Goal: Task Accomplishment & Management: Use online tool/utility

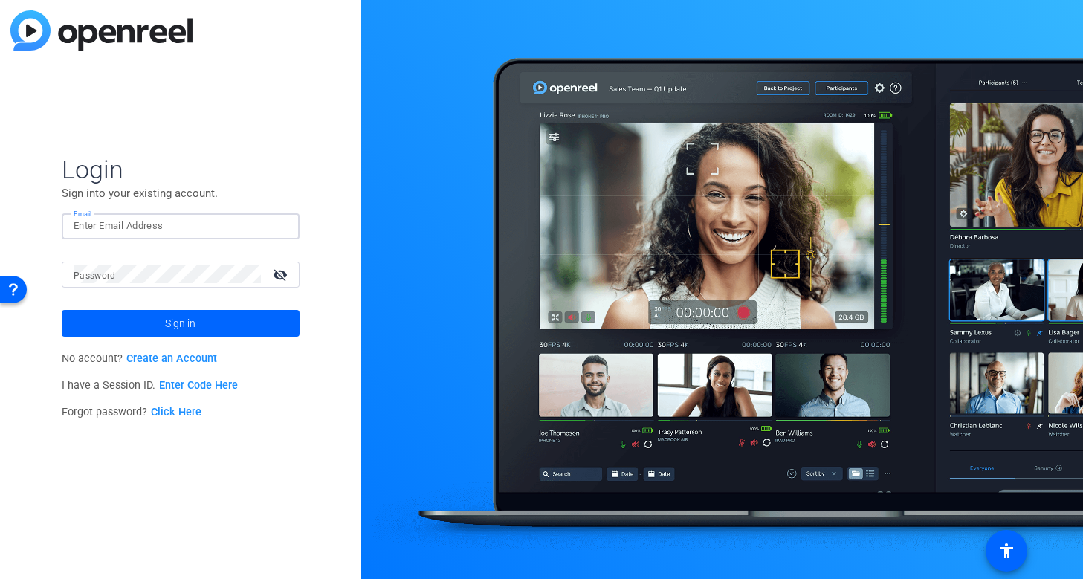
click at [100, 225] on input "Email" at bounding box center [181, 226] width 214 height 18
type input "[EMAIL_ADDRESS][PERSON_NAME][DOMAIN_NAME]"
click at [62, 310] on button "Sign in" at bounding box center [181, 323] width 238 height 27
click at [281, 271] on mat-icon "visibility_off" at bounding box center [282, 275] width 36 height 22
click at [171, 323] on span "Sign in" at bounding box center [180, 323] width 30 height 37
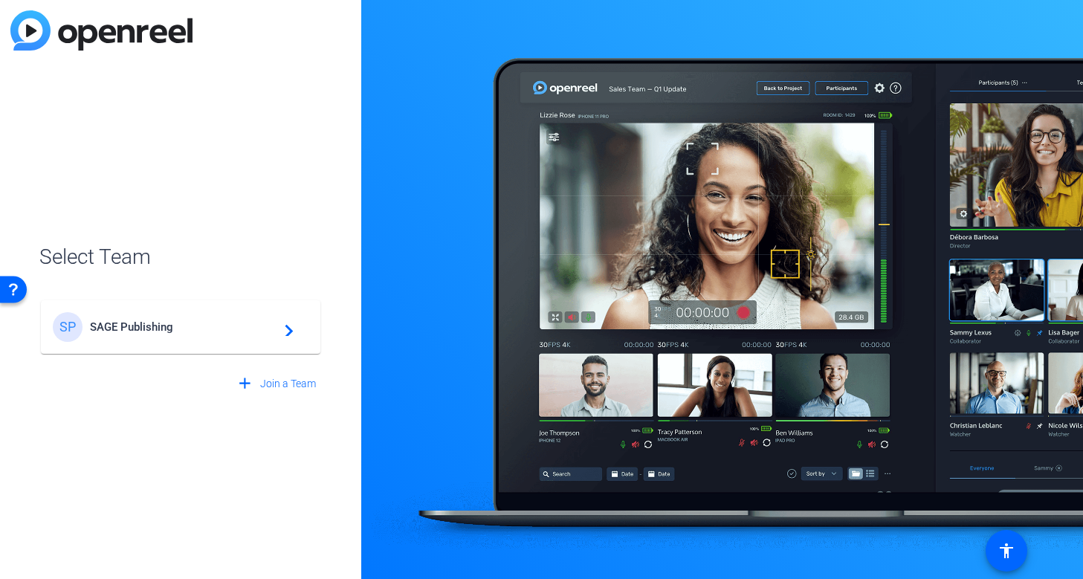
click at [164, 321] on span "SAGE Publishing" at bounding box center [183, 326] width 186 height 13
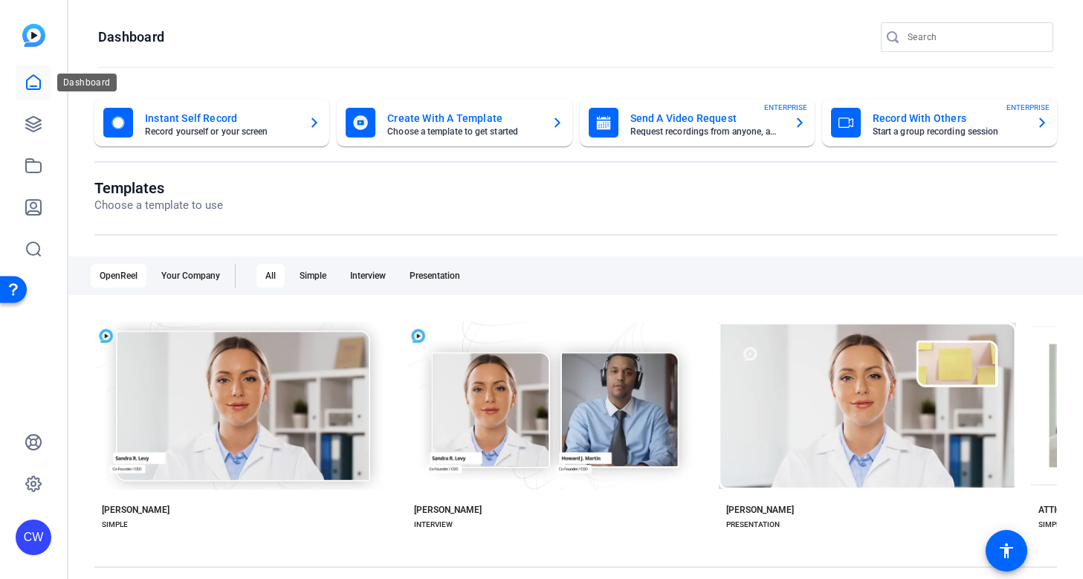
click at [33, 79] on icon at bounding box center [34, 83] width 18 height 18
click at [36, 80] on icon at bounding box center [34, 83] width 18 height 18
click at [38, 126] on icon at bounding box center [34, 124] width 18 height 18
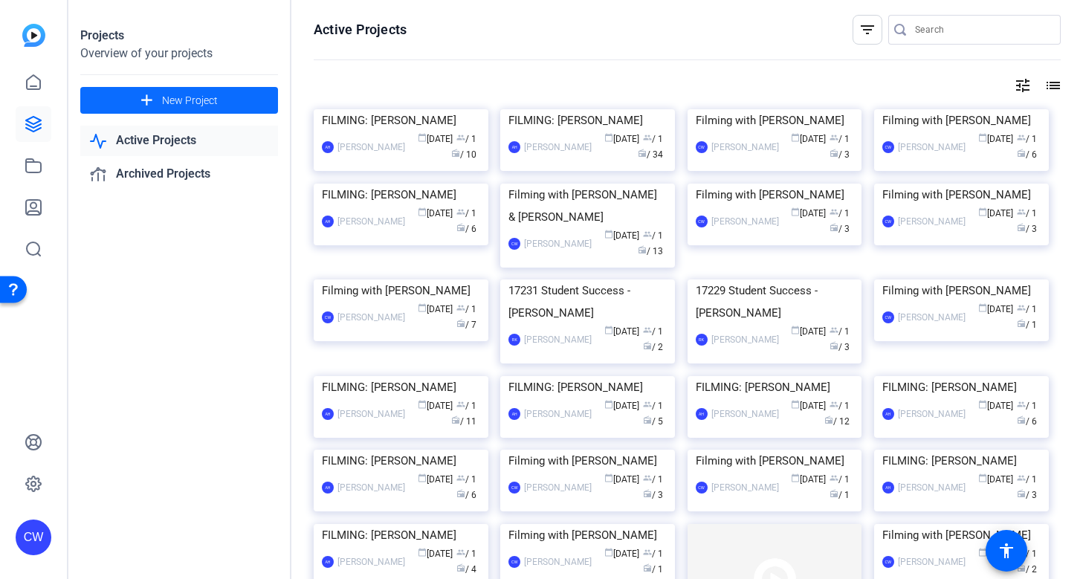
click at [173, 100] on span "New Project" at bounding box center [190, 101] width 56 height 16
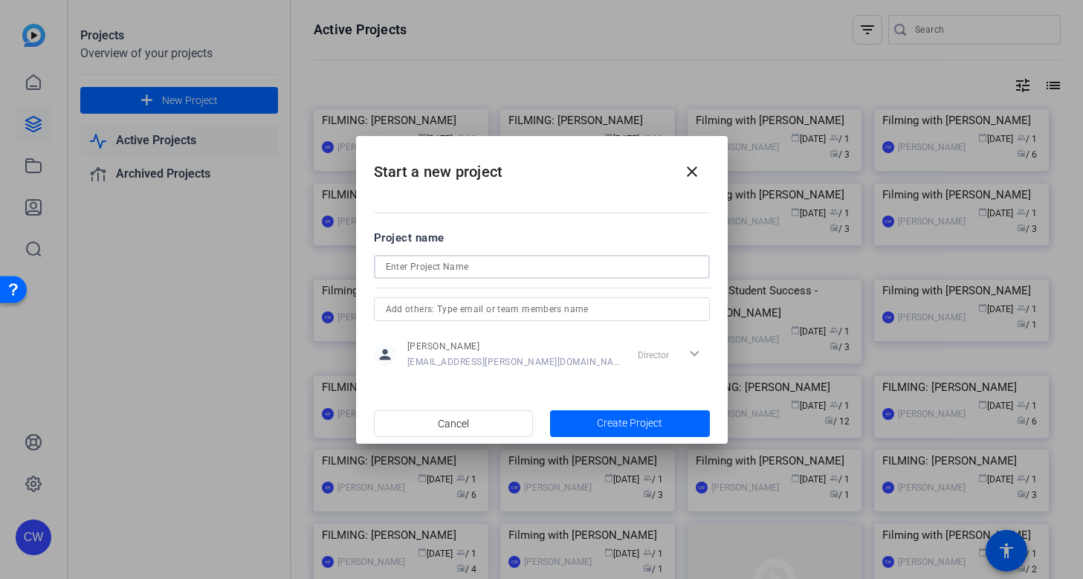
click at [399, 268] on input at bounding box center [542, 267] width 312 height 18
type input "Filmimg with [PERSON_NAME]"
drag, startPoint x: 660, startPoint y: 164, endPoint x: 685, endPoint y: 154, distance: 26.4
click at [681, 157] on h2 "Start a new project close" at bounding box center [542, 166] width 372 height 60
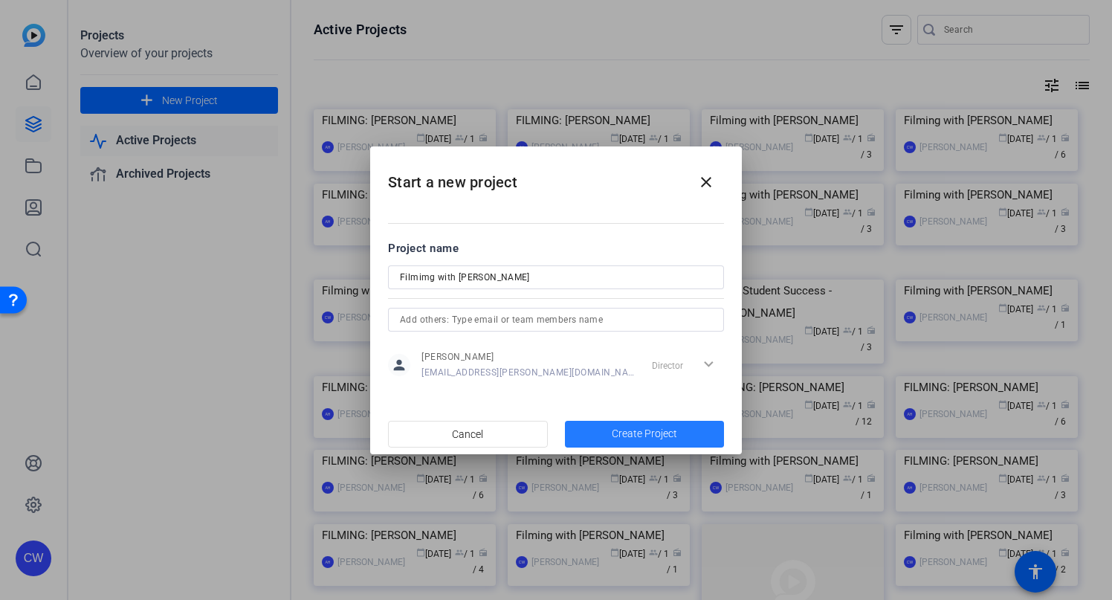
click at [634, 433] on span "Create Project" at bounding box center [644, 434] width 65 height 16
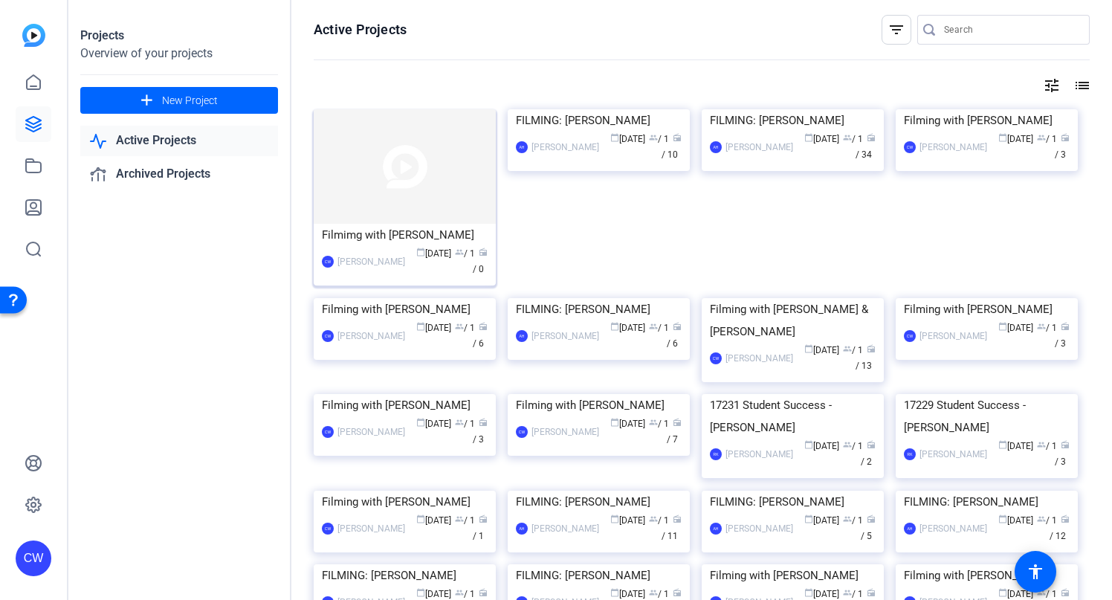
click at [462, 141] on img at bounding box center [405, 166] width 182 height 114
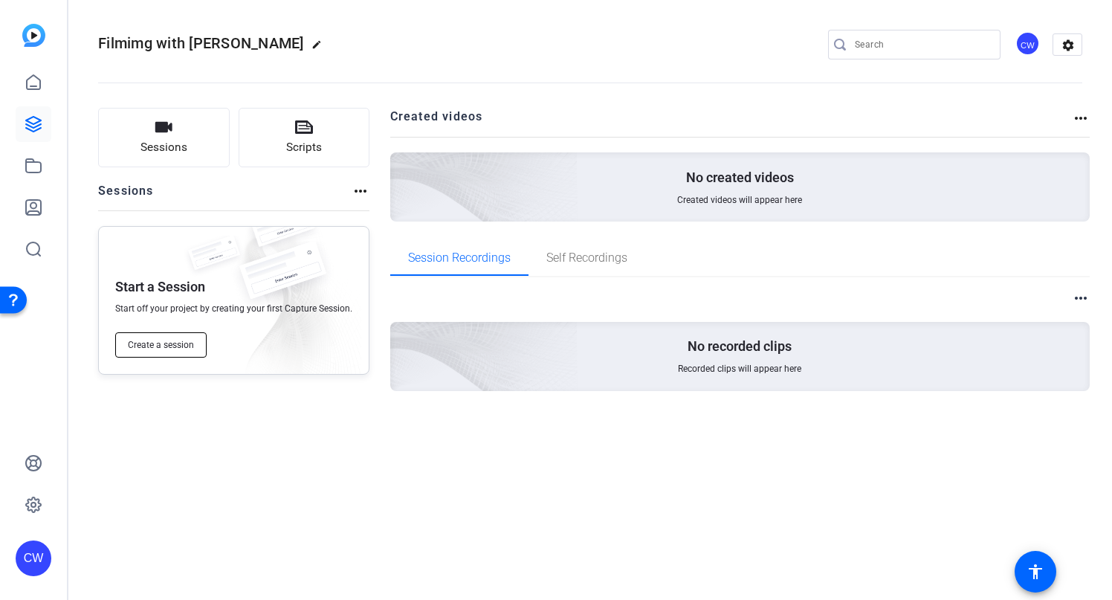
click at [171, 348] on span "Create a session" at bounding box center [161, 345] width 66 height 12
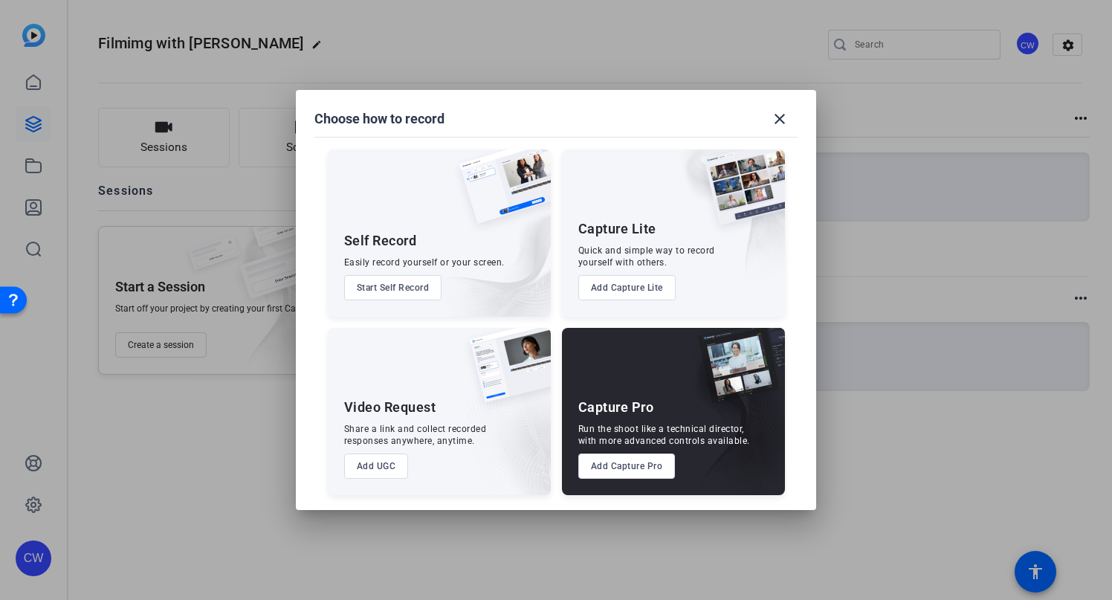
click at [619, 467] on button "Add Capture Pro" at bounding box center [626, 465] width 97 height 25
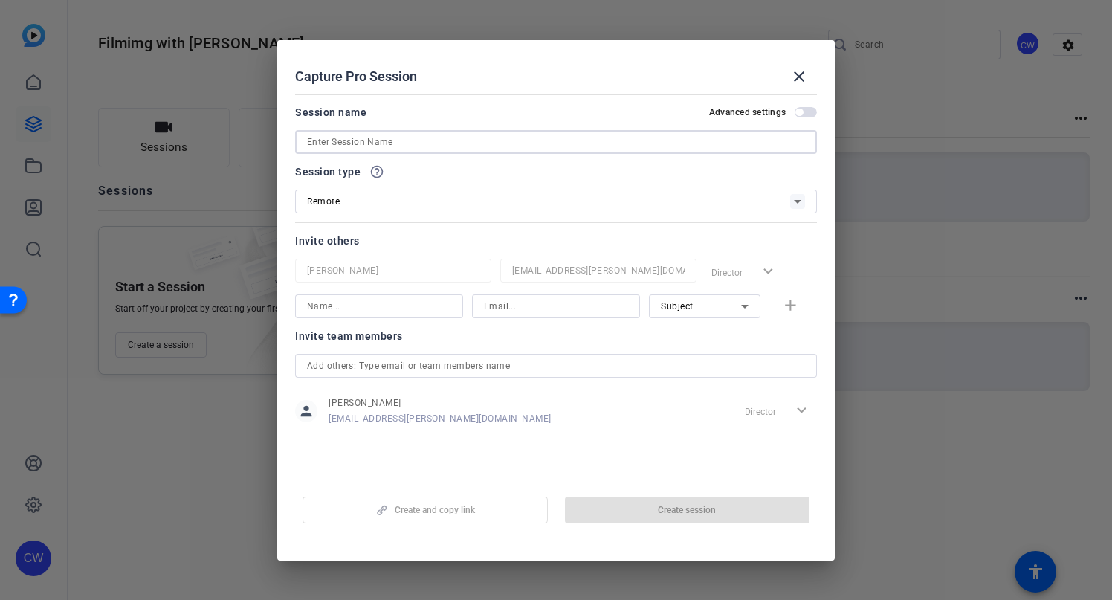
click at [419, 147] on input at bounding box center [556, 142] width 498 height 18
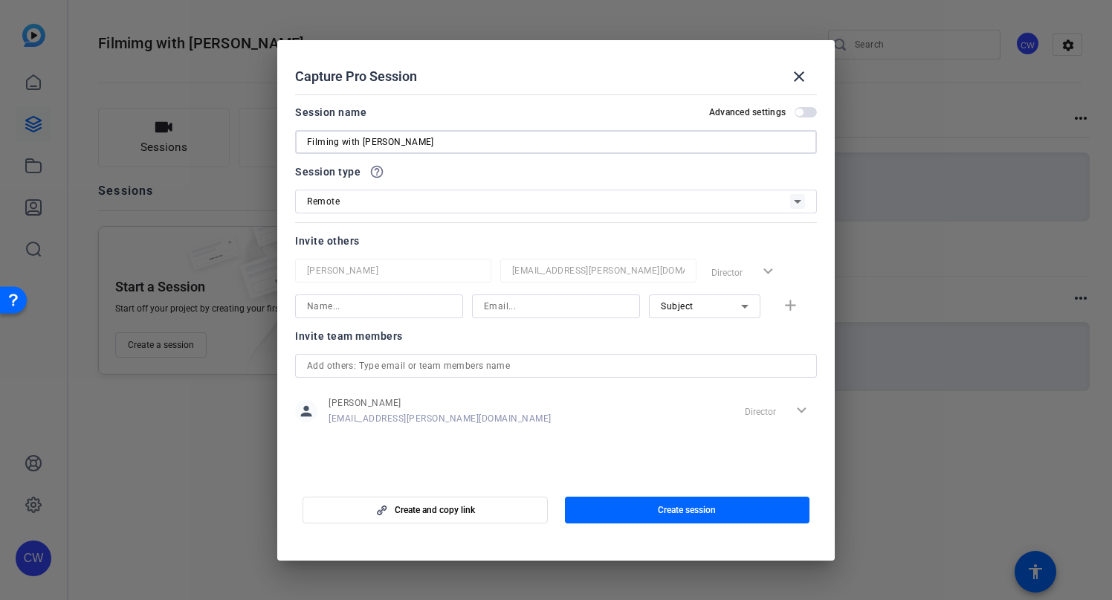
type input "Filming with [PERSON_NAME]"
click at [407, 310] on input at bounding box center [379, 306] width 144 height 18
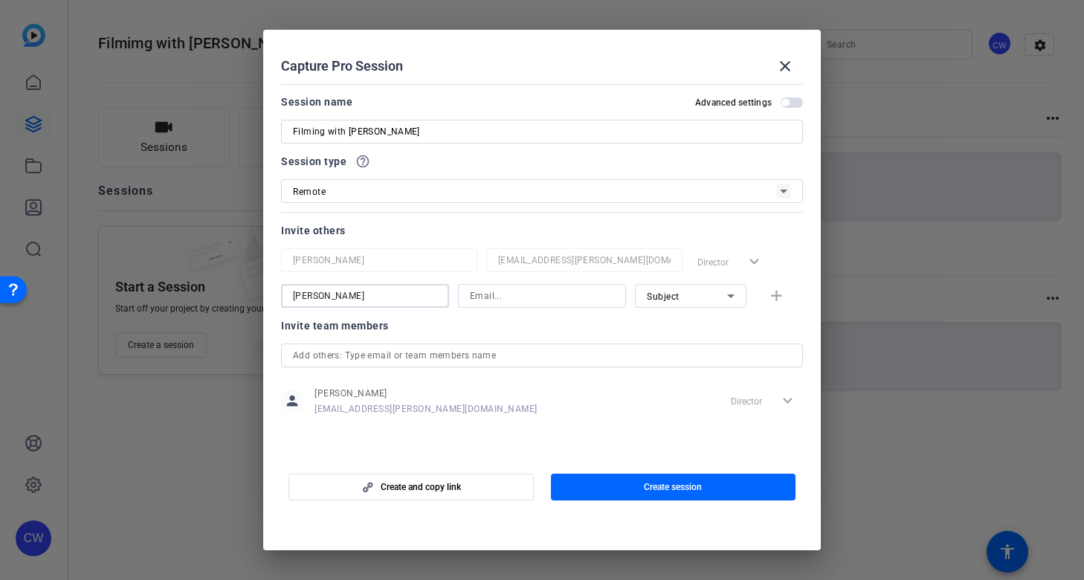
type input "[PERSON_NAME]"
click at [494, 297] on input at bounding box center [542, 296] width 144 height 18
paste input "[EMAIL_ADDRESS][US_STATE][DOMAIN_NAME]"
type input "[EMAIL_ADDRESS][US_STATE][DOMAIN_NAME]"
click at [775, 297] on mat-icon "add" at bounding box center [776, 296] width 19 height 19
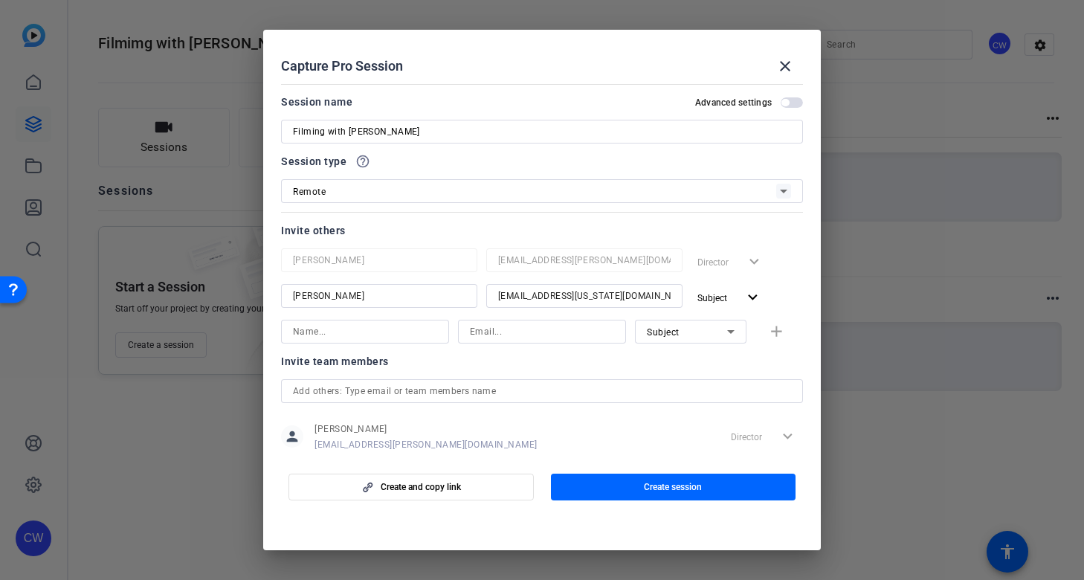
click at [313, 332] on input at bounding box center [365, 332] width 144 height 18
type input "[PERSON_NAME]"
click at [497, 329] on input at bounding box center [542, 332] width 144 height 18
paste input "[EMAIL_ADDRESS][DOMAIN_NAME]"
type input "[EMAIL_ADDRESS][DOMAIN_NAME]"
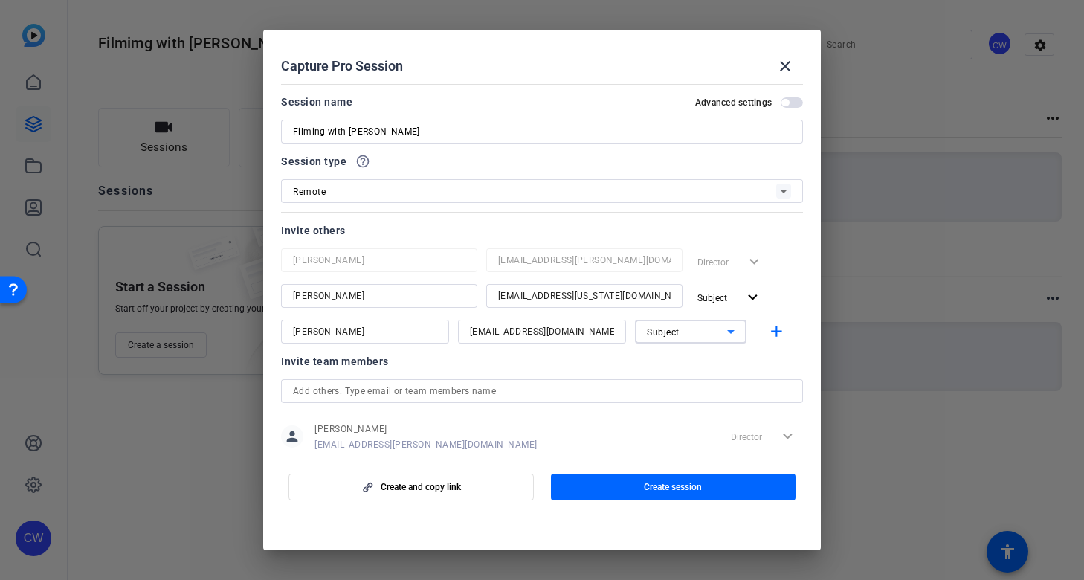
click at [727, 334] on icon at bounding box center [730, 332] width 7 height 4
click at [705, 361] on mat-option "Collaborator" at bounding box center [683, 361] width 112 height 24
click at [768, 329] on mat-icon "add" at bounding box center [776, 332] width 19 height 19
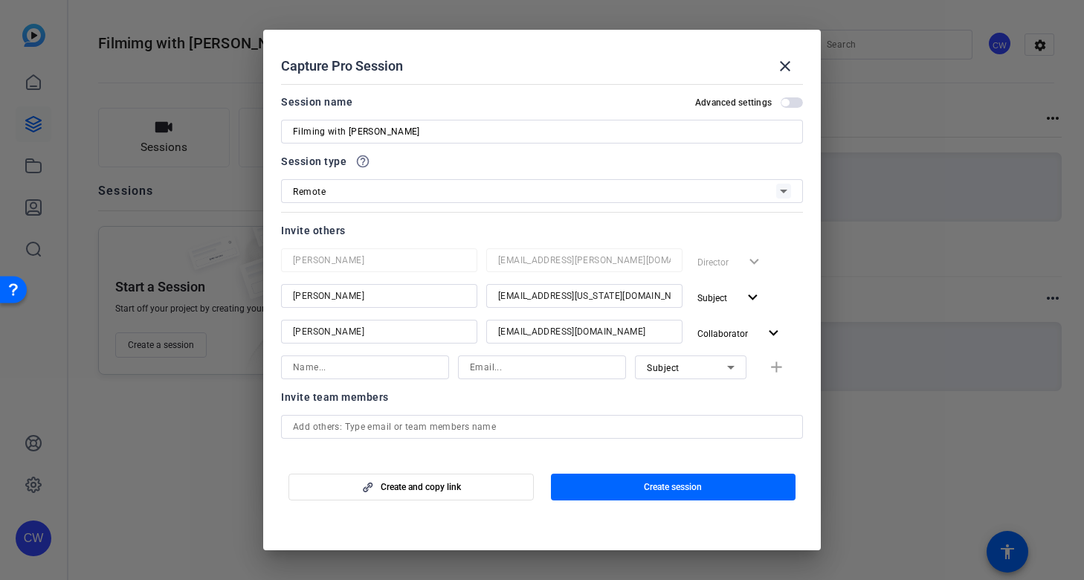
click at [357, 365] on input at bounding box center [365, 367] width 144 height 18
type input "[PERSON_NAME]"
click at [478, 363] on input at bounding box center [542, 367] width 144 height 18
type input "[EMAIL_ADDRESS][DOMAIN_NAME]"
click at [623, 398] on div "Invite team members" at bounding box center [542, 397] width 522 height 18
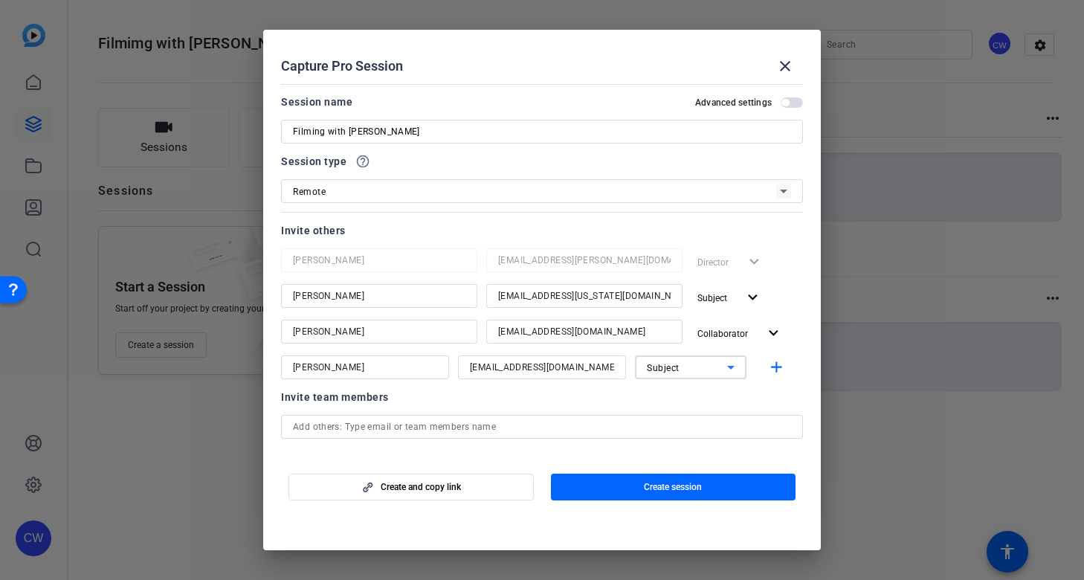
click at [723, 369] on icon at bounding box center [731, 367] width 18 height 18
click at [703, 397] on mat-option "Collaborator" at bounding box center [683, 397] width 112 height 24
click at [767, 370] on mat-icon "add" at bounding box center [776, 367] width 19 height 19
click at [781, 104] on span "button" at bounding box center [792, 102] width 22 height 10
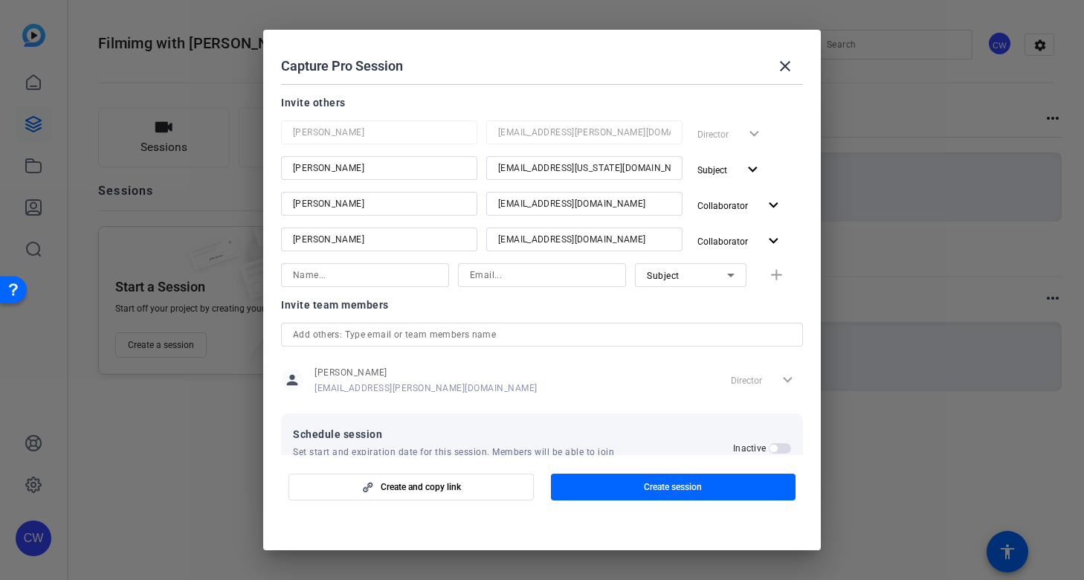
scroll to position [171, 0]
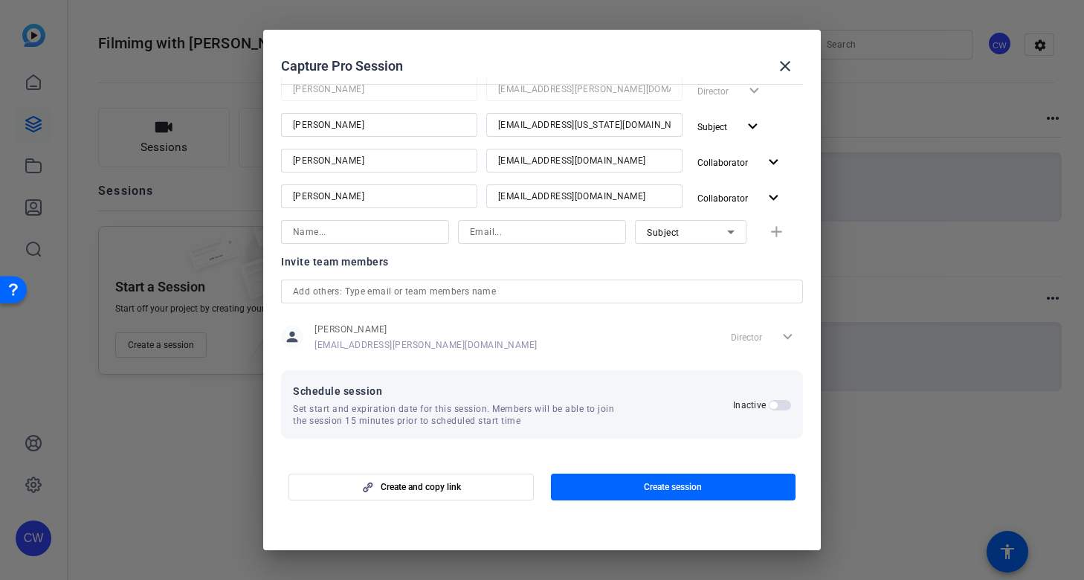
click at [772, 407] on span "button" at bounding box center [780, 405] width 22 height 10
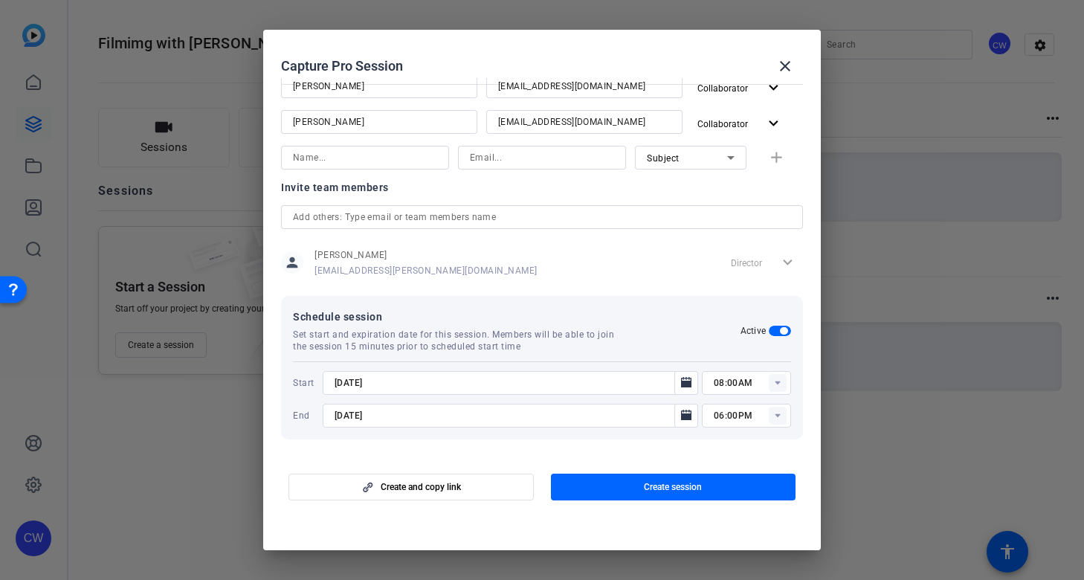
scroll to position [246, 0]
click at [769, 382] on rect at bounding box center [778, 382] width 18 height 18
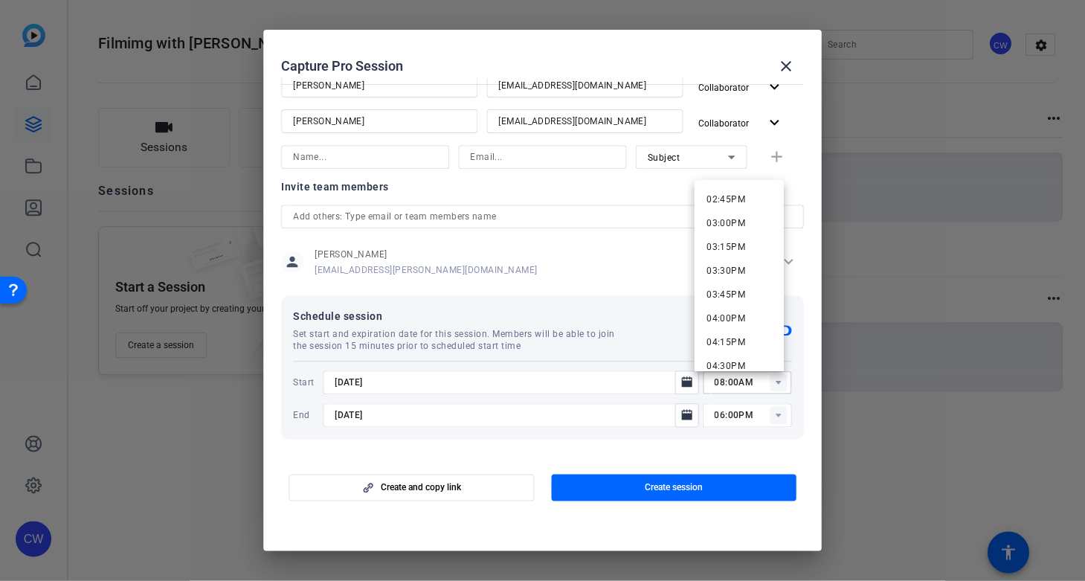
scroll to position [1379, 0]
click at [730, 245] on span "03:00PM" at bounding box center [725, 246] width 39 height 10
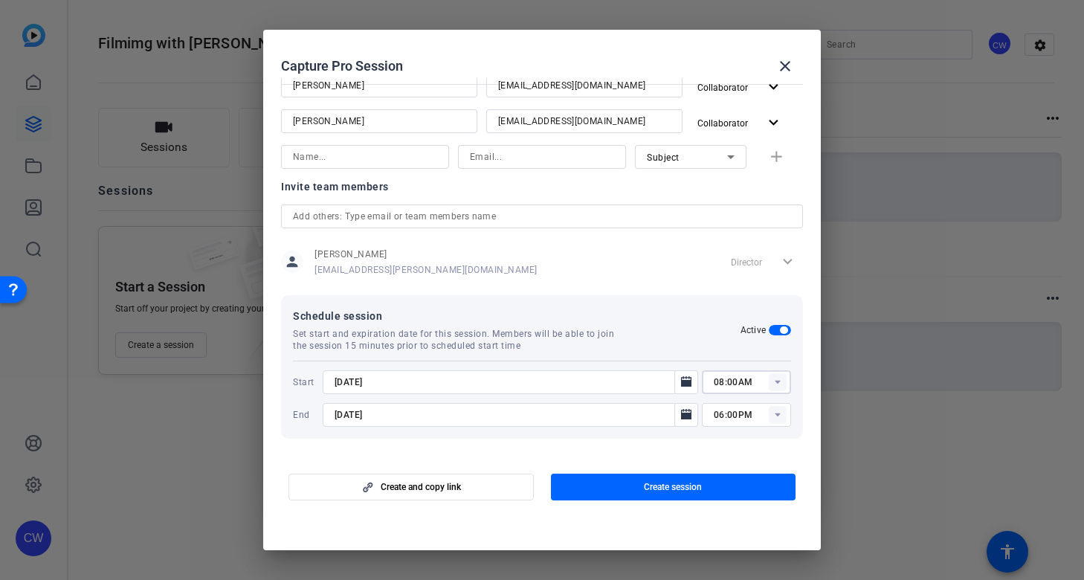
type input "03:00PM"
click at [681, 413] on icon "Open calendar" at bounding box center [686, 414] width 10 height 10
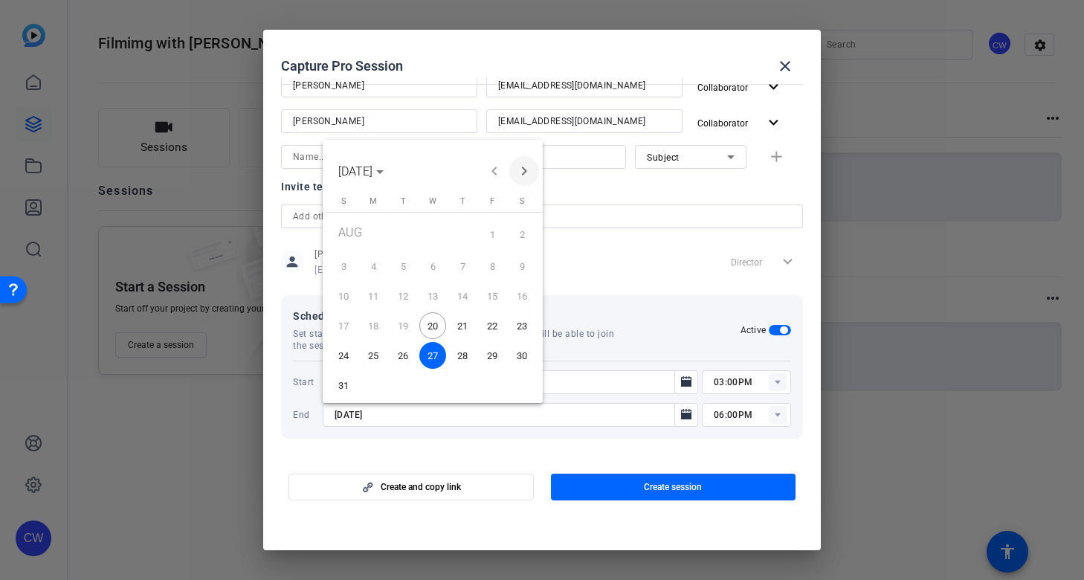
click at [526, 172] on span "Next month" at bounding box center [524, 171] width 30 height 30
click at [465, 288] on span "11" at bounding box center [462, 292] width 27 height 27
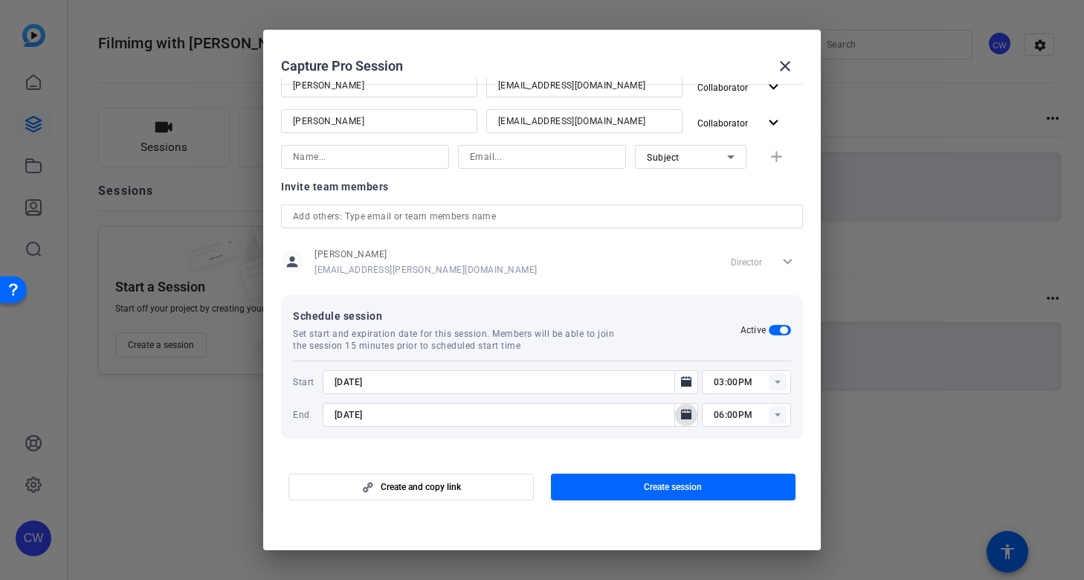
click at [681, 416] on icon "Open calendar" at bounding box center [686, 414] width 10 height 10
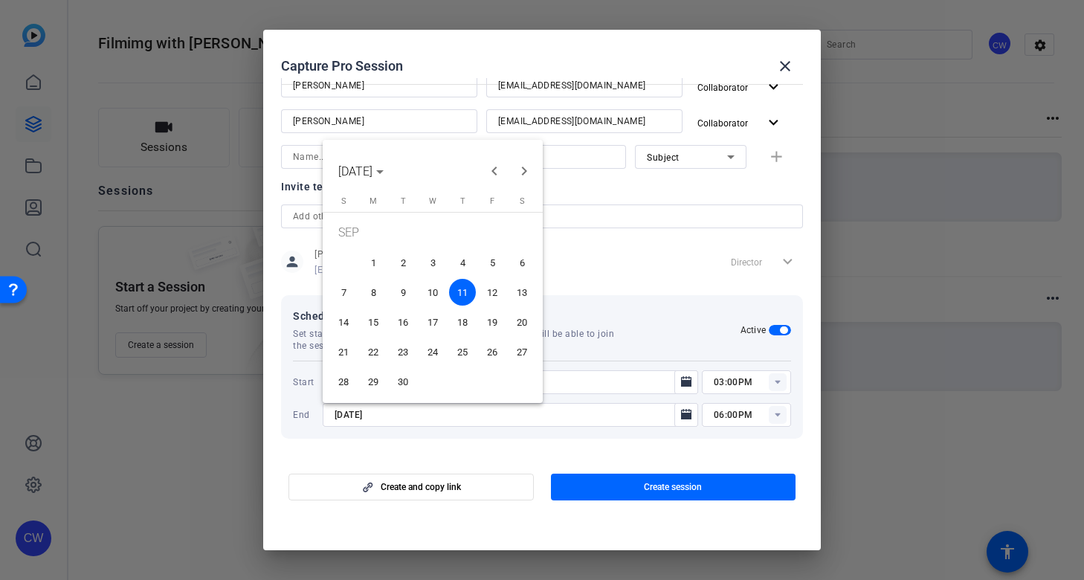
click at [494, 294] on span "12" at bounding box center [492, 292] width 27 height 27
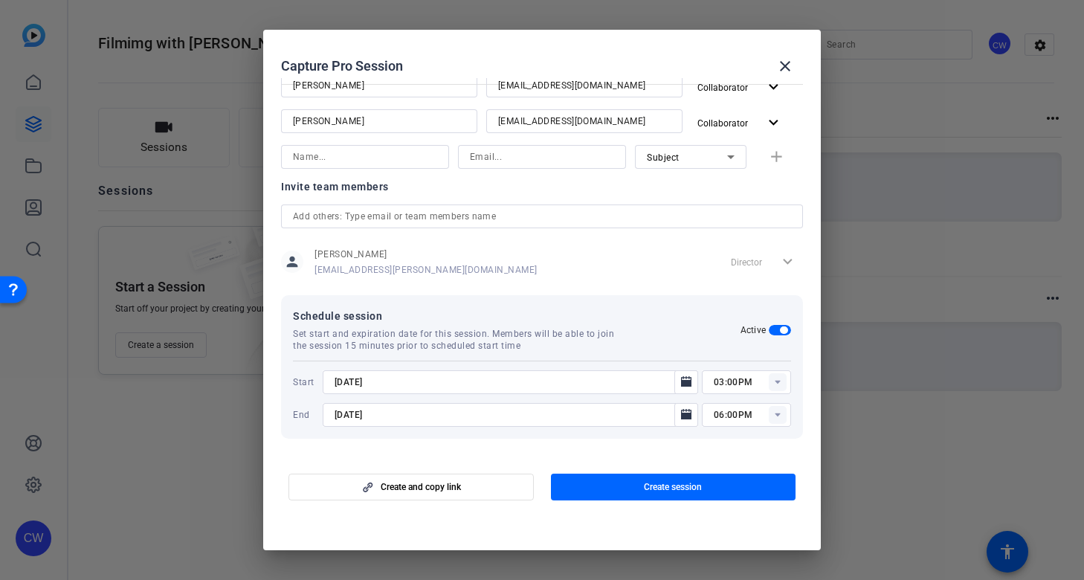
type input "[DATE]"
click at [729, 456] on mat-dialog-actions "Create and copy link Create session" at bounding box center [542, 484] width 558 height 59
click at [662, 488] on span "Create session" at bounding box center [673, 487] width 58 height 12
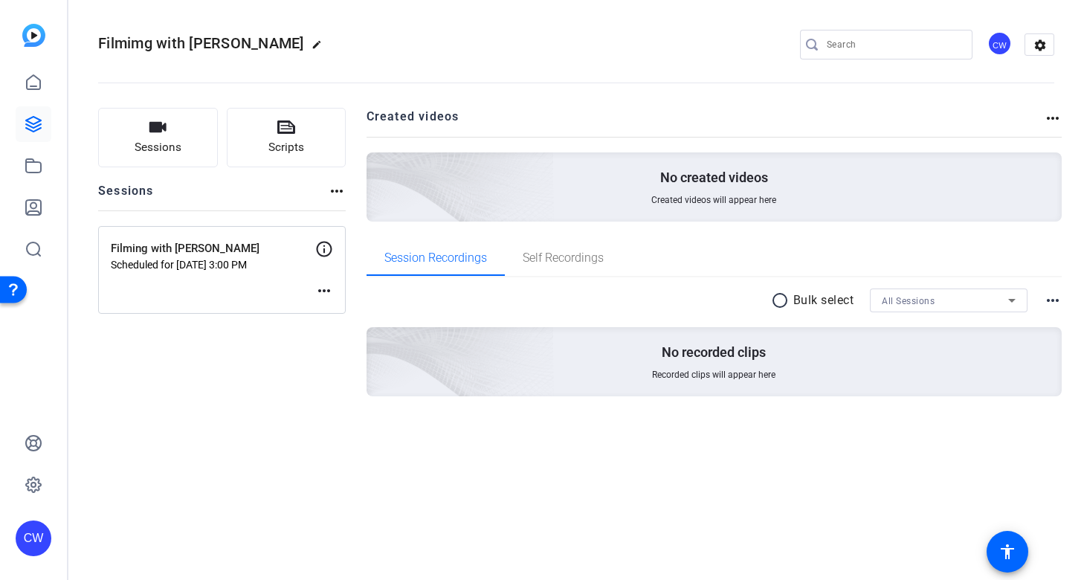
click at [322, 288] on mat-icon "more_horiz" at bounding box center [324, 291] width 18 height 18
click at [342, 309] on span "Edit Session" at bounding box center [361, 313] width 68 height 18
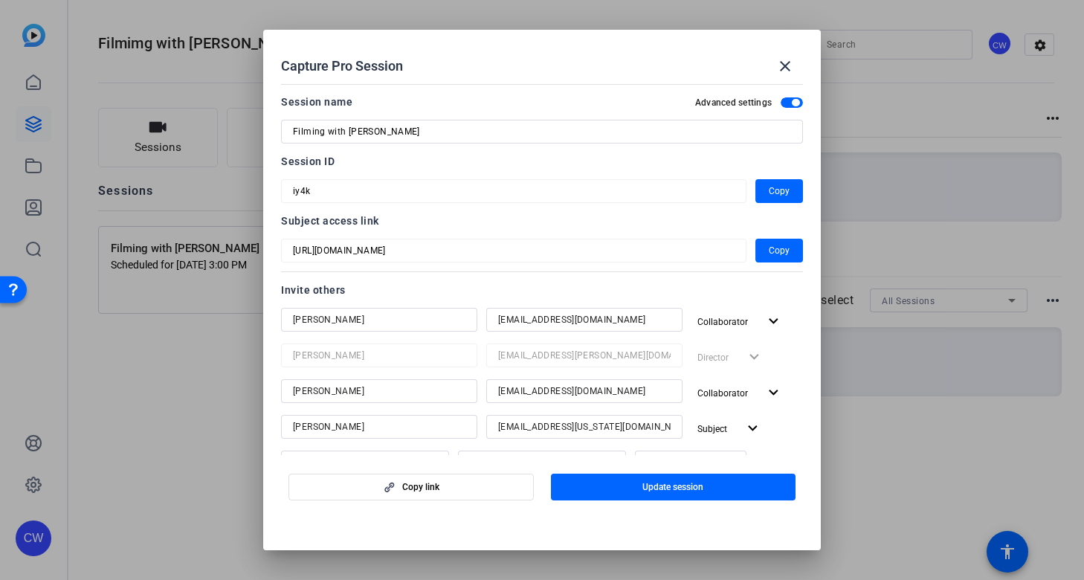
click at [254, 245] on div "Capture Pro Session close Session name Advanced settings Filming with [PERSON_N…" at bounding box center [542, 290] width 1084 height 580
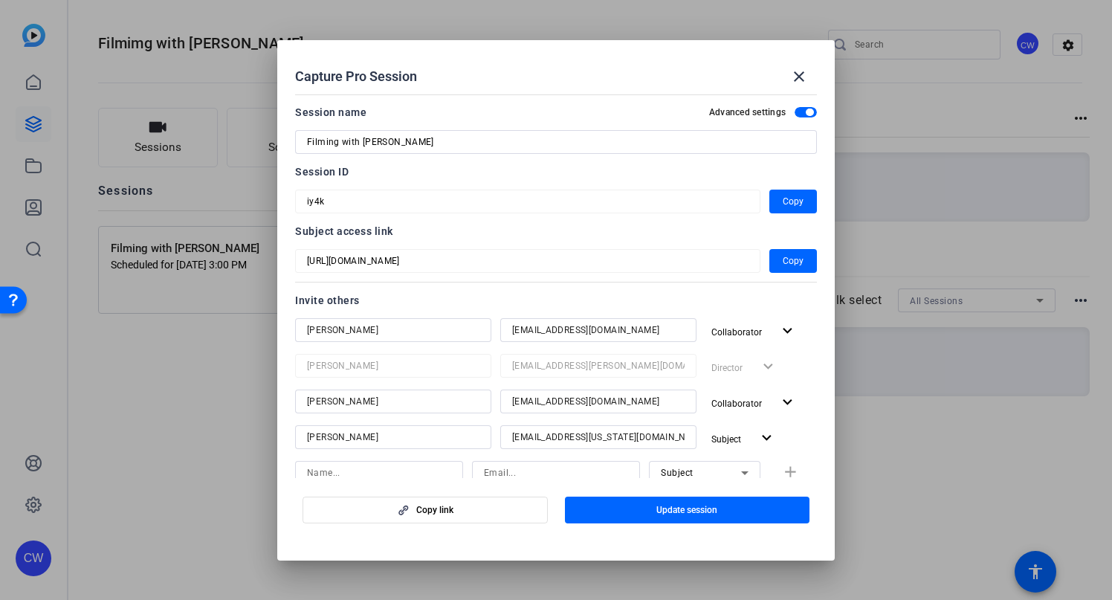
click at [293, 198] on mat-dialog-content "Session name Advanced settings Filming with [PERSON_NAME] Session ID iy4k Copy …" at bounding box center [556, 283] width 558 height 390
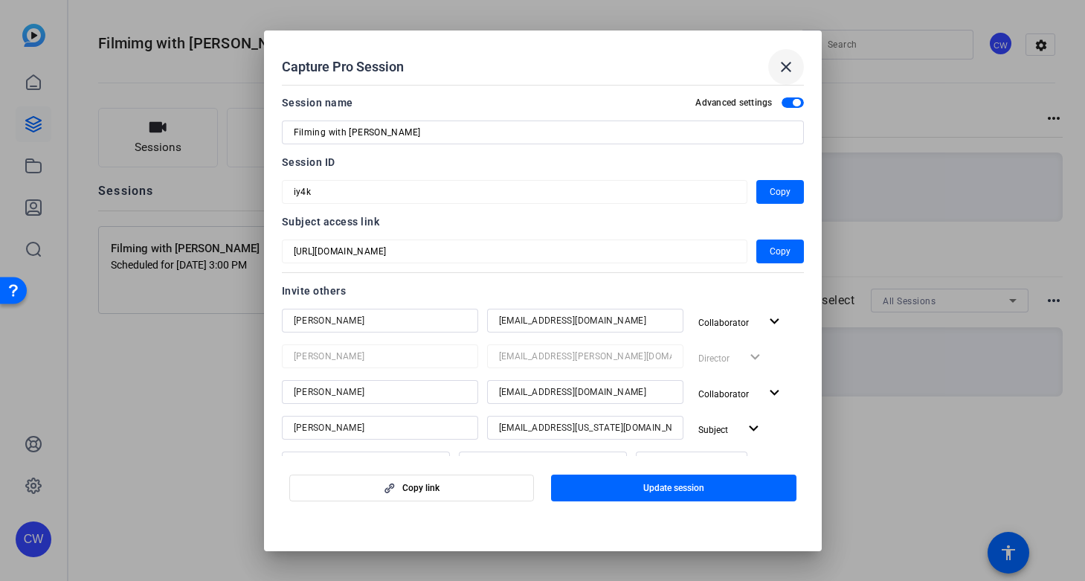
click at [789, 65] on mat-icon "close" at bounding box center [786, 67] width 18 height 18
